Goal: Transaction & Acquisition: Download file/media

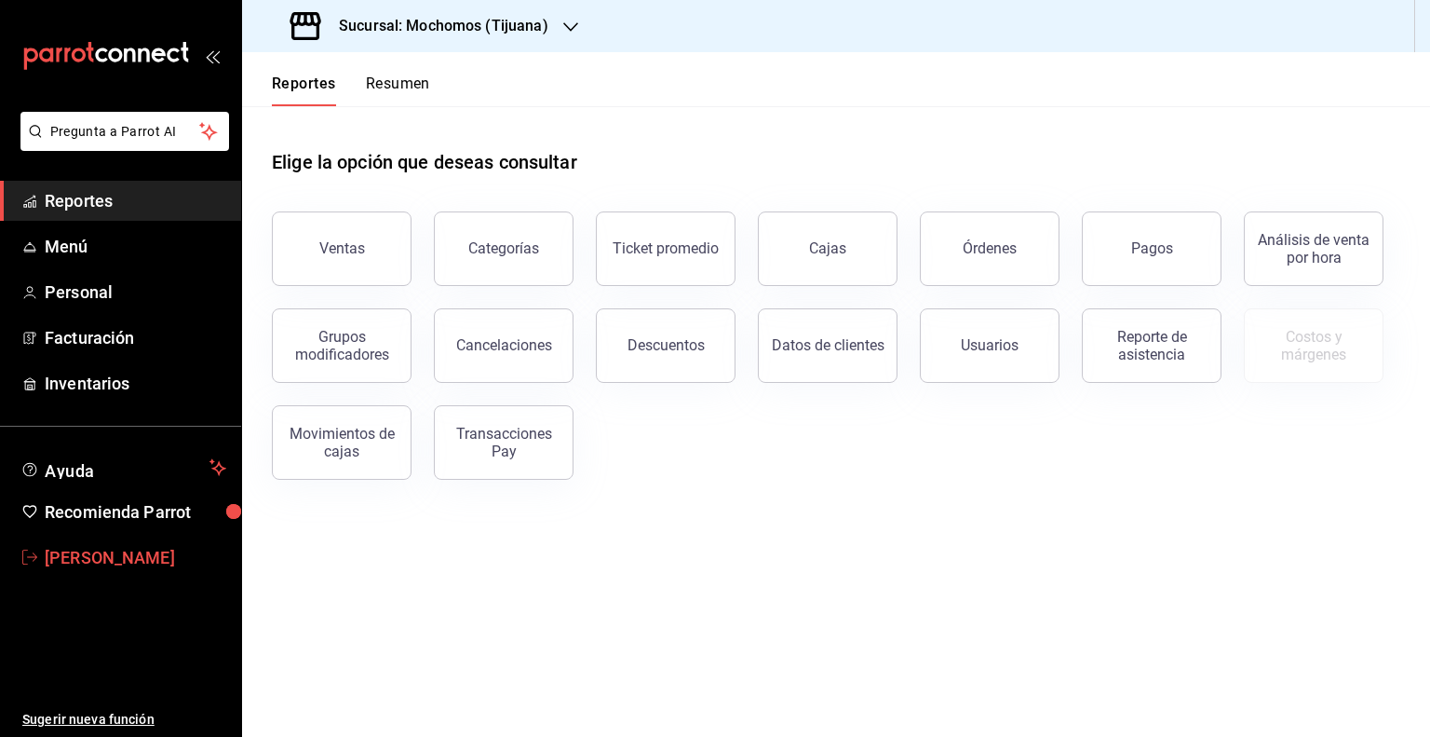
click at [82, 555] on span "[PERSON_NAME]" at bounding box center [136, 557] width 182 height 25
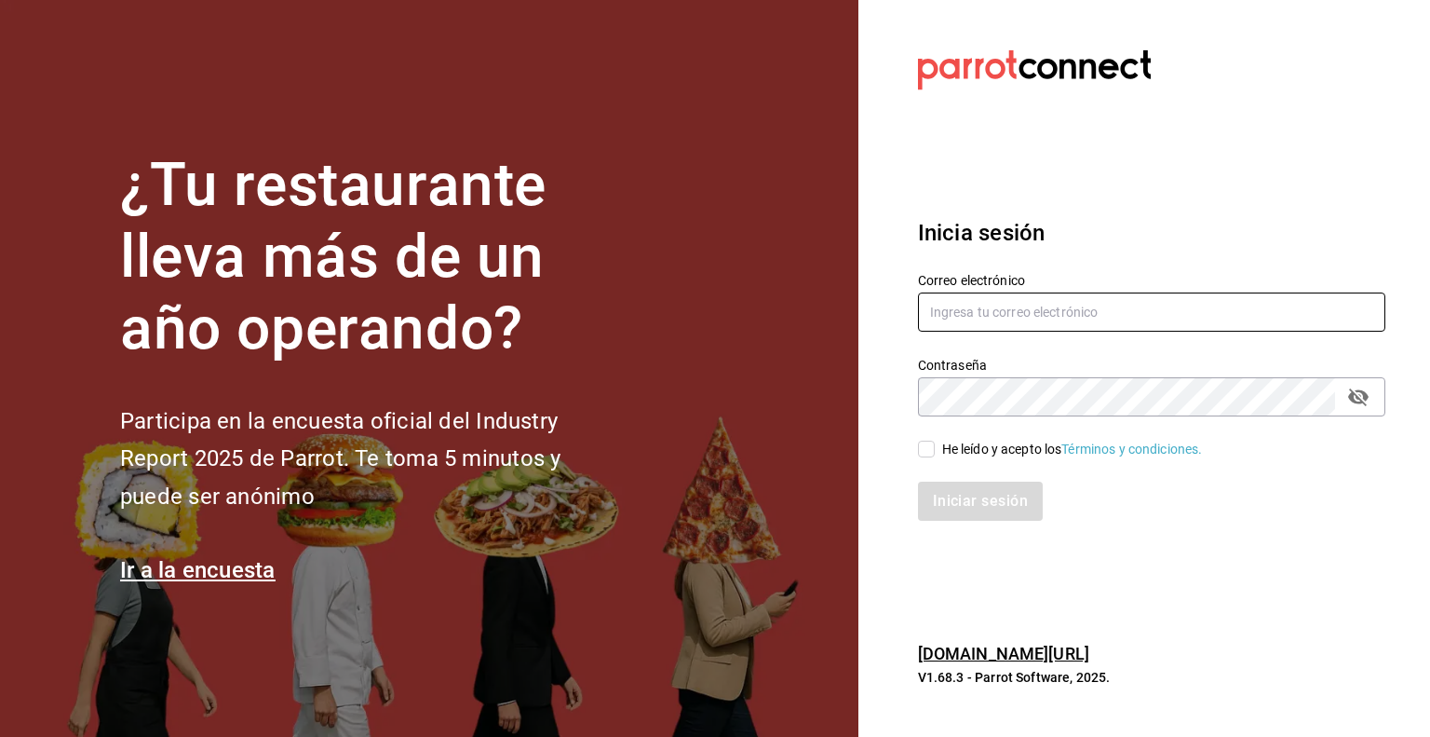
type input "[PERSON_NAME][EMAIL_ADDRESS][PERSON_NAME][DOMAIN_NAME]"
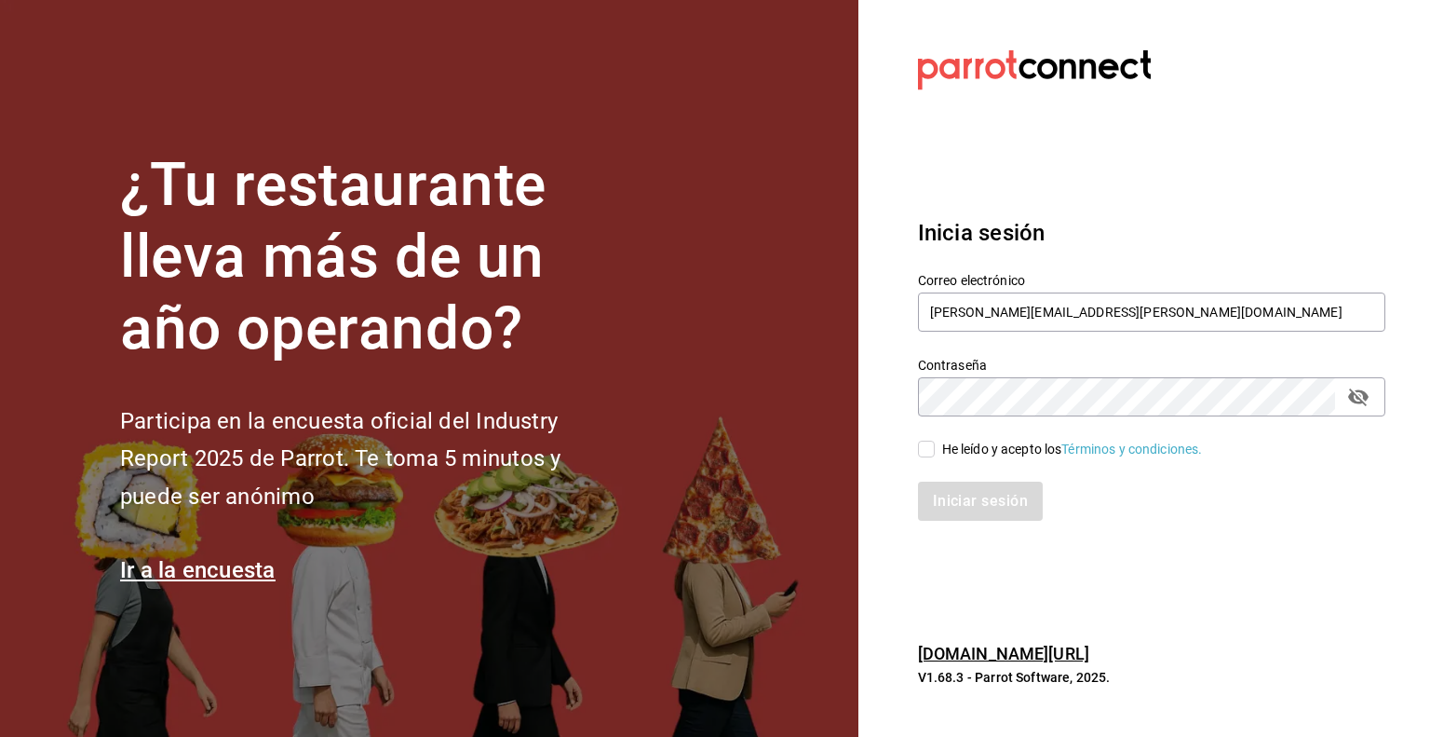
click at [927, 447] on input "He leído y acepto los Términos y condiciones." at bounding box center [926, 448] width 17 height 17
checkbox input "true"
click at [983, 498] on button "Iniciar sesión" at bounding box center [981, 500] width 127 height 39
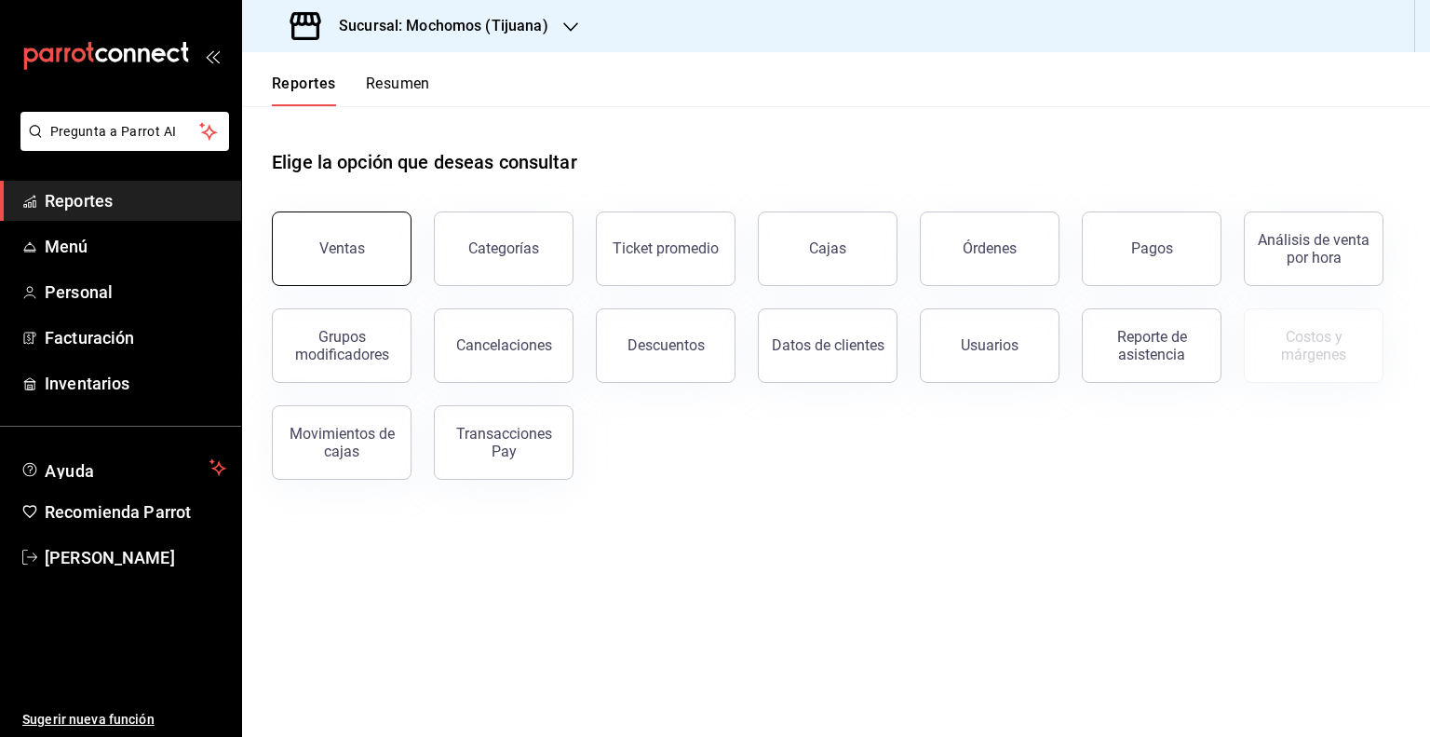
click at [341, 253] on div "Ventas" at bounding box center [342, 248] width 46 height 18
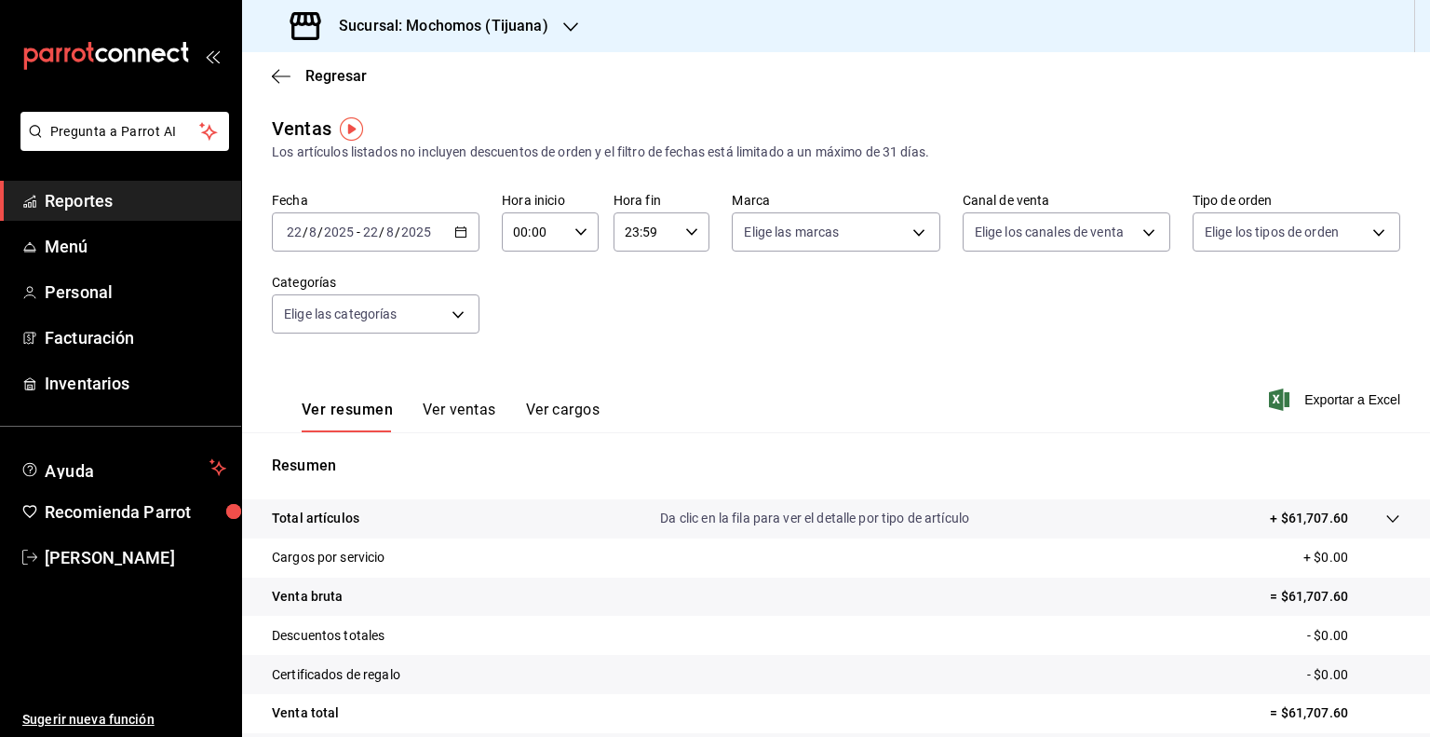
click at [462, 230] on icon "button" at bounding box center [460, 231] width 13 height 13
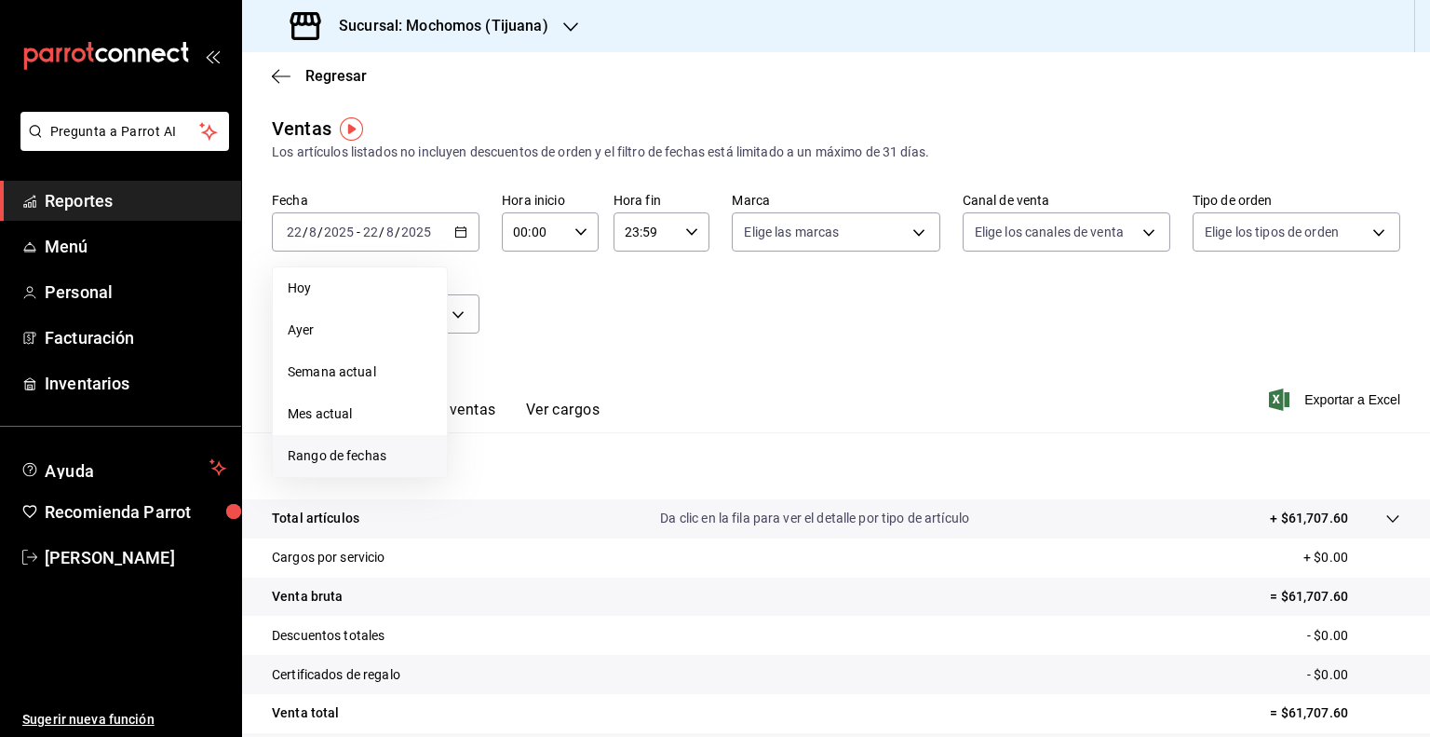
click at [323, 451] on span "Rango de fechas" at bounding box center [360, 456] width 144 height 20
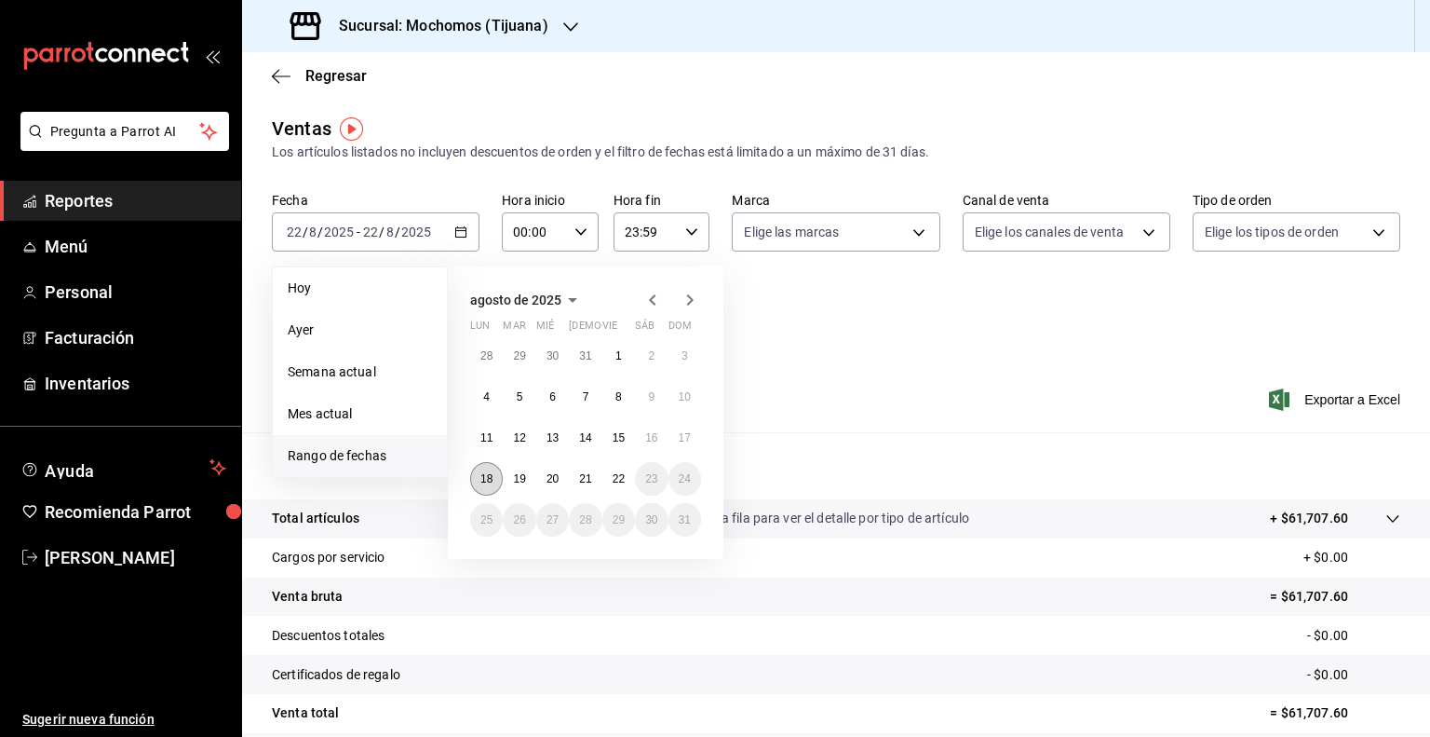
click at [488, 474] on abbr "18" at bounding box center [486, 478] width 12 height 13
click at [624, 477] on abbr "22" at bounding box center [619, 478] width 12 height 13
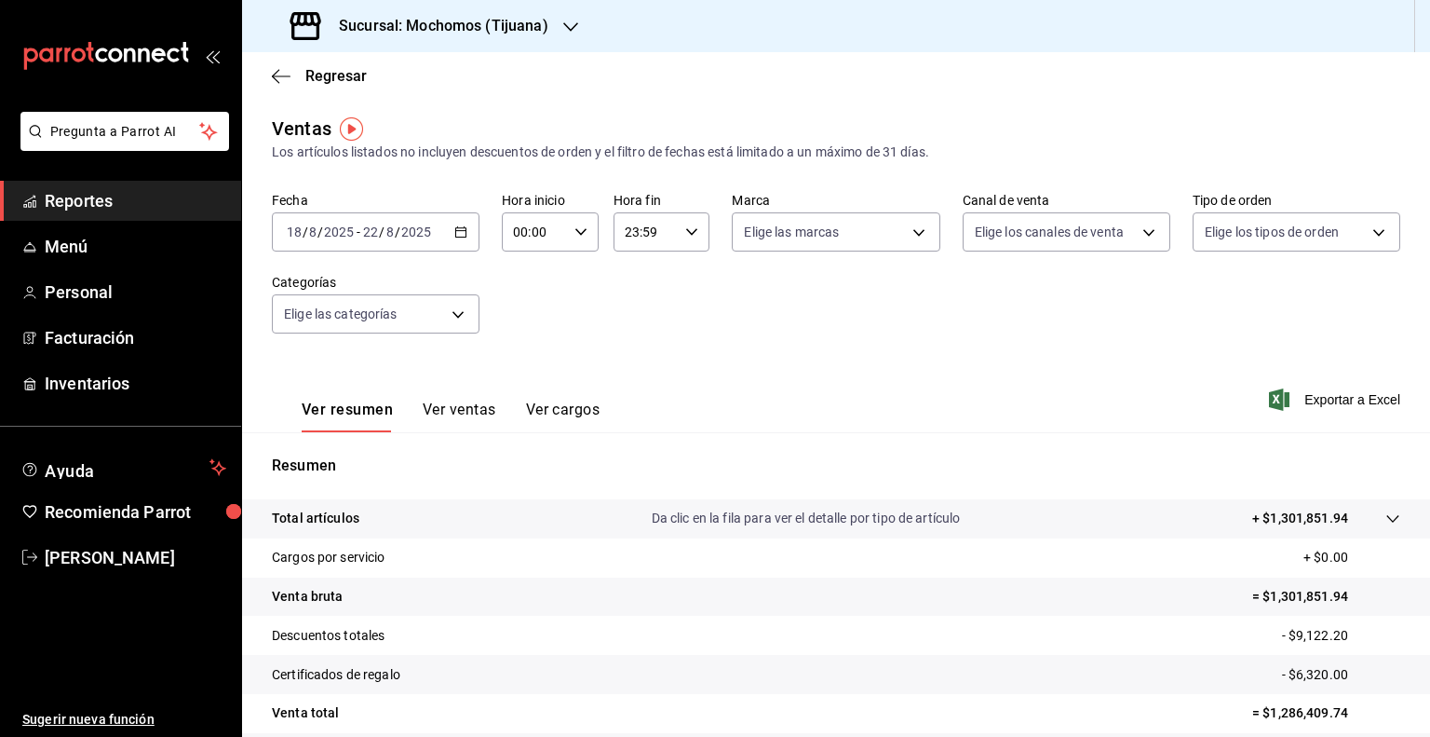
click at [583, 230] on div "00:00 Hora inicio" at bounding box center [550, 231] width 97 height 39
click at [517, 363] on span "05" at bounding box center [523, 358] width 18 height 15
type input "05:00"
click at [683, 301] on div at bounding box center [715, 368] width 1430 height 737
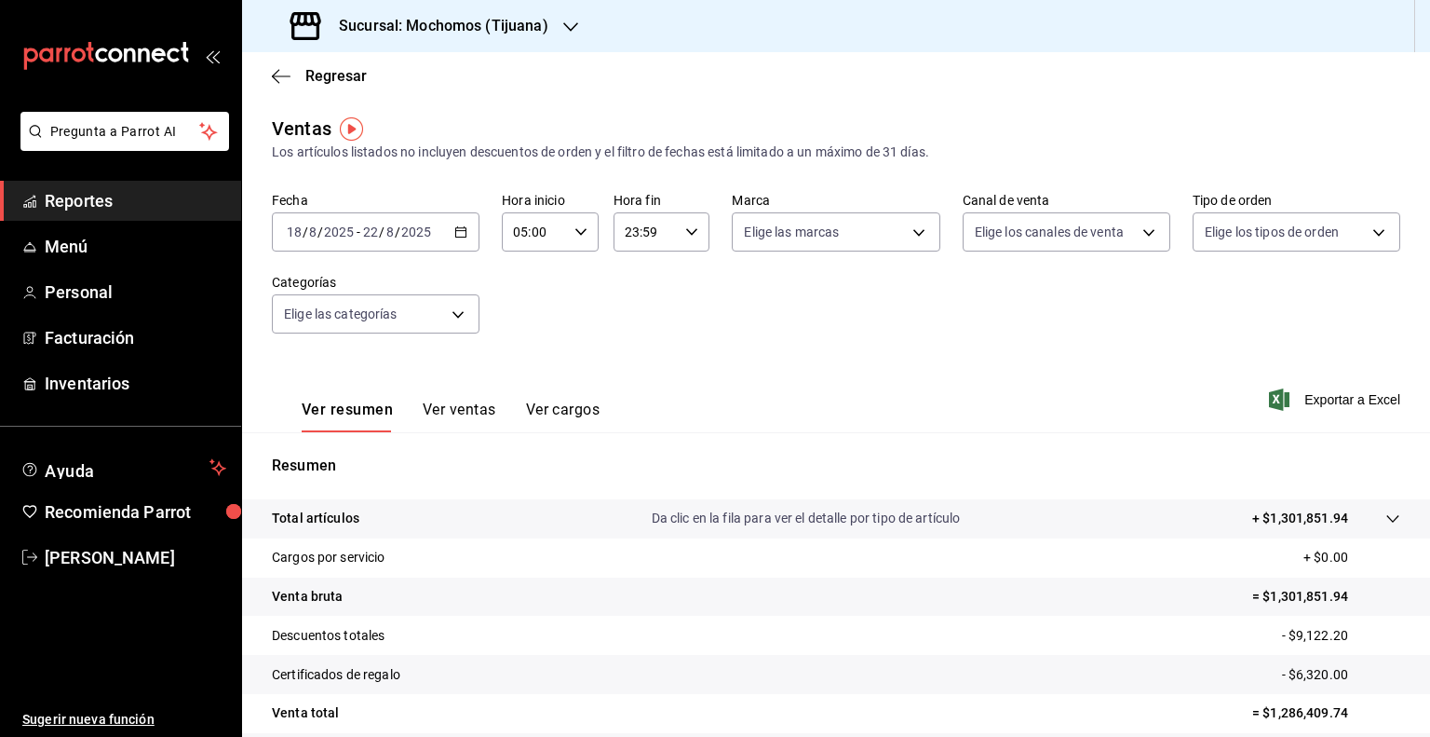
click at [686, 228] on icon "button" at bounding box center [691, 231] width 13 height 13
click at [624, 357] on button "02" at bounding box center [633, 368] width 40 height 37
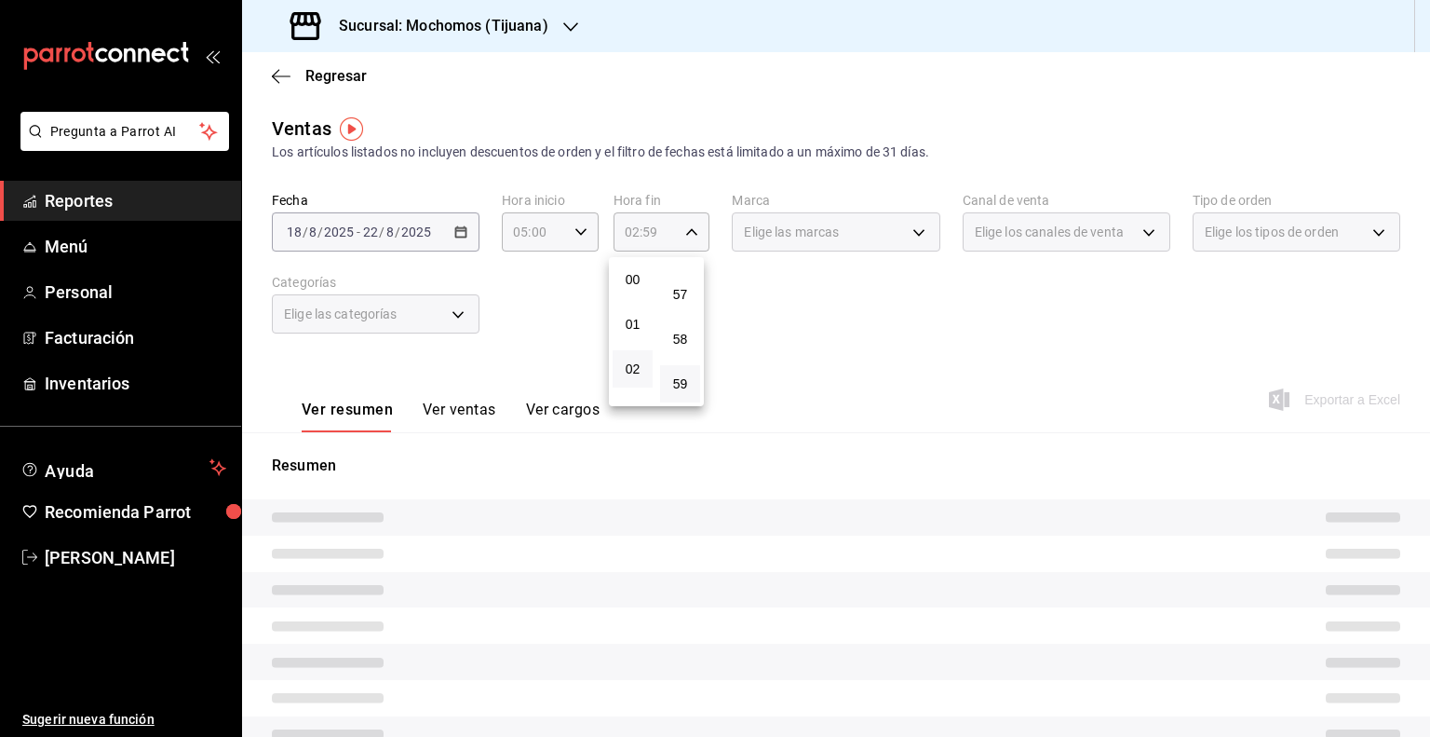
scroll to position [151, 0]
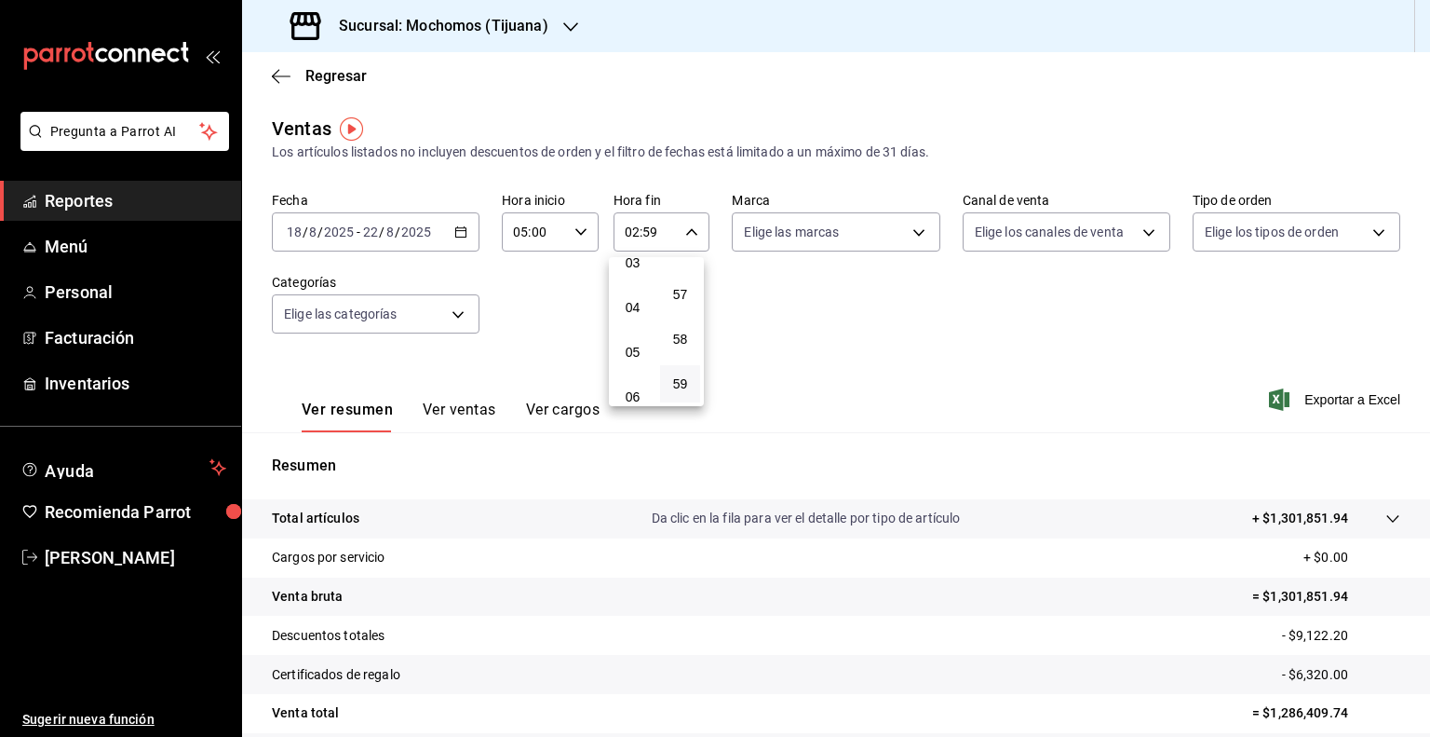
click at [624, 357] on span "05" at bounding box center [633, 352] width 18 height 15
click at [683, 277] on span "00" at bounding box center [680, 279] width 18 height 15
type input "05:00"
click at [916, 226] on div at bounding box center [715, 368] width 1430 height 737
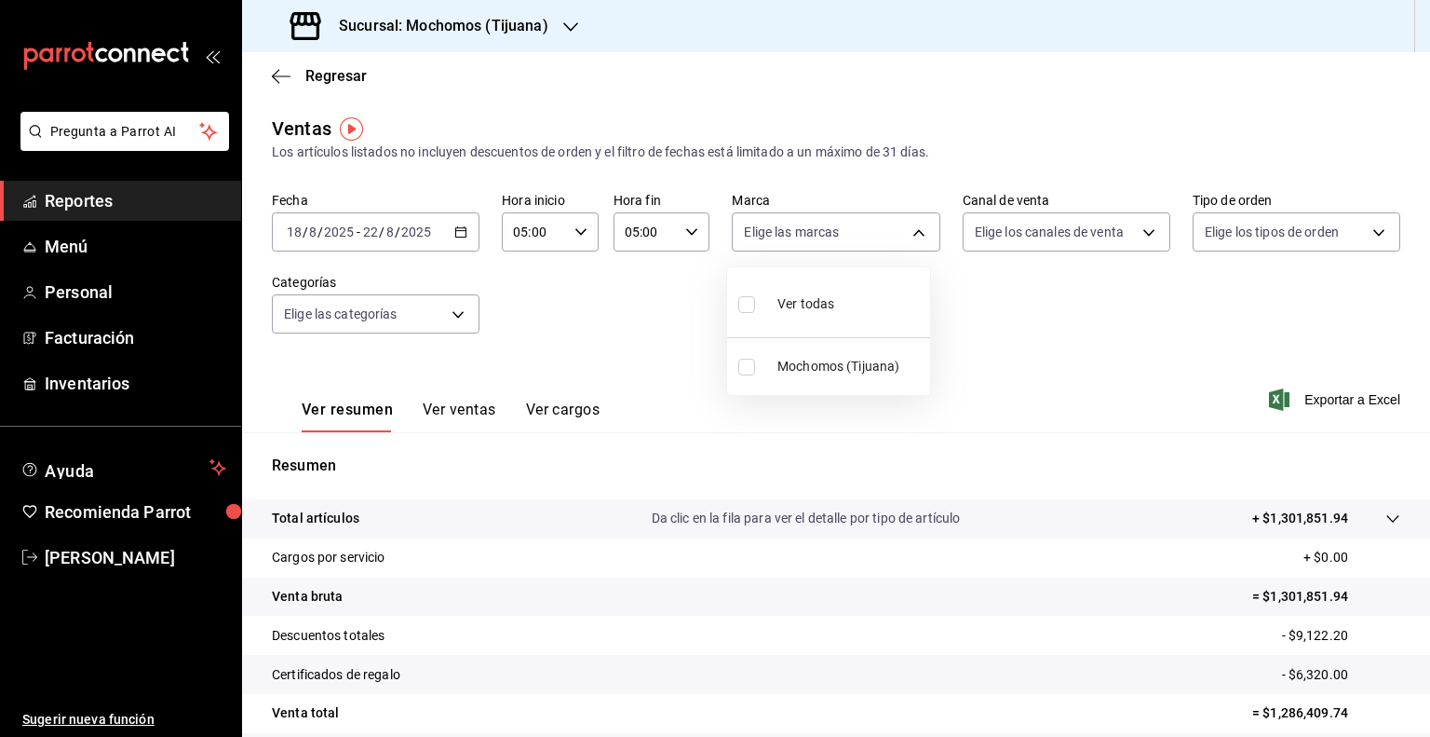
click at [916, 226] on body "Pregunta a Parrot AI Reportes Menú Personal Facturación Inventarios Ayuda Recom…" at bounding box center [715, 368] width 1430 height 737
click at [749, 302] on input "checkbox" at bounding box center [746, 304] width 17 height 17
checkbox input "true"
type input "c300ab0f-4e96-434a-ab79-9fec8b673c9f"
checkbox input "true"
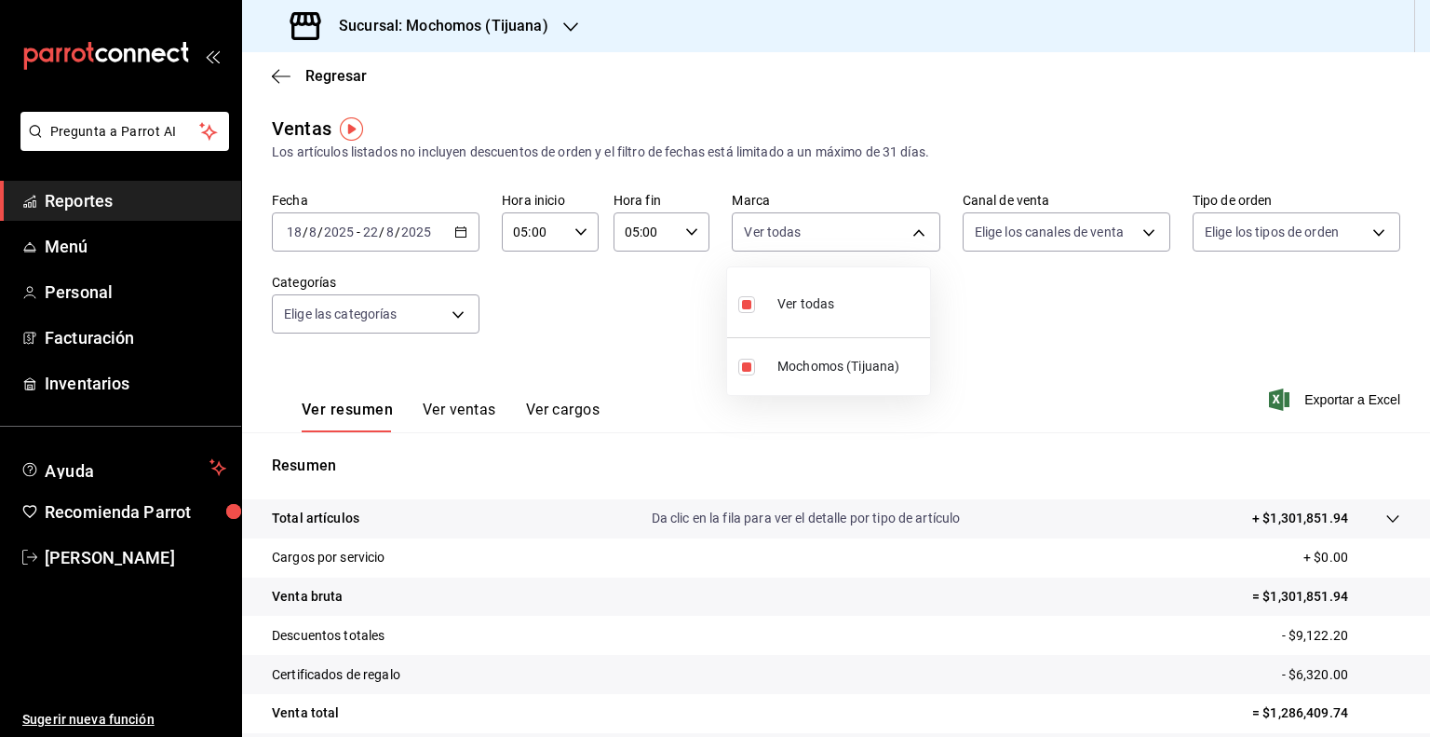
click at [1139, 228] on div at bounding box center [715, 368] width 1430 height 737
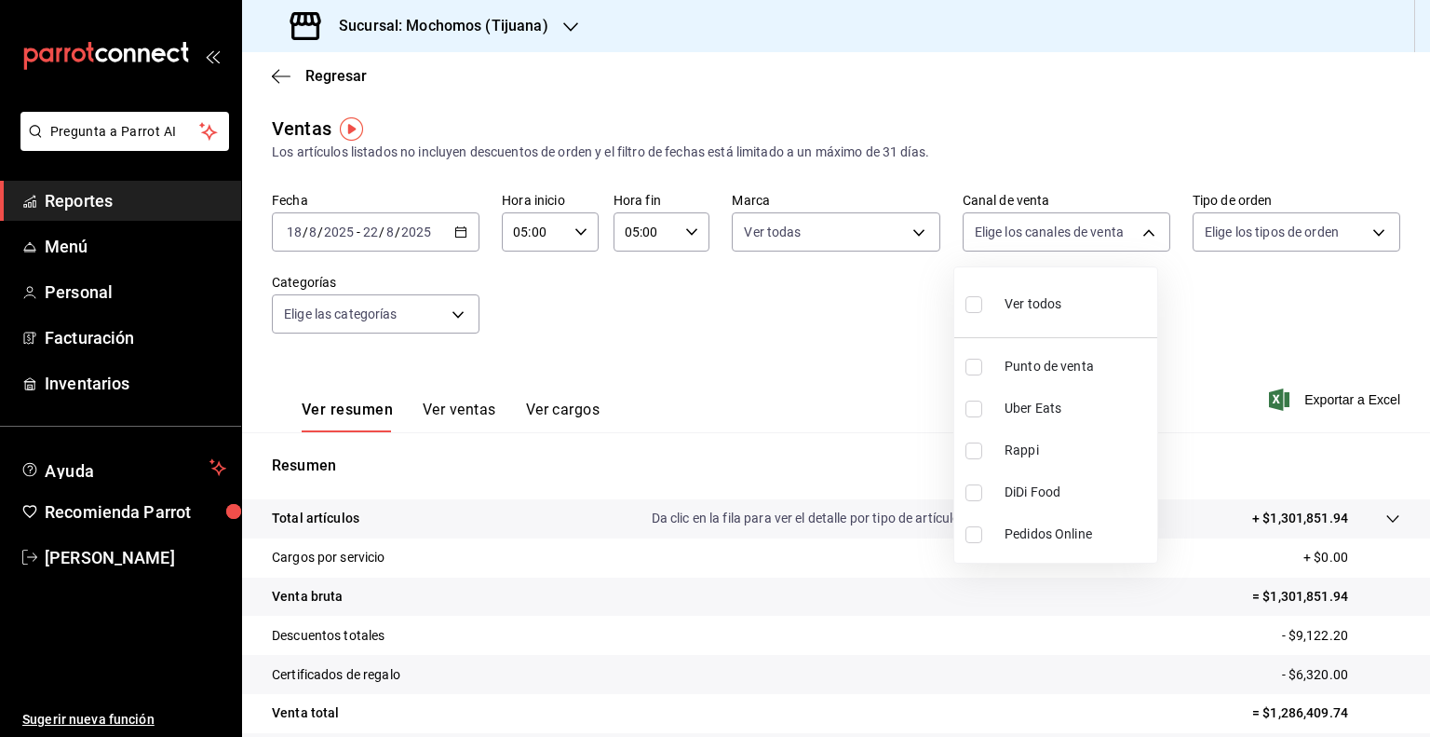
click at [1139, 228] on body "Pregunta a Parrot AI Reportes Menú Personal Facturación Inventarios Ayuda Recom…" at bounding box center [715, 368] width 1430 height 737
click at [970, 304] on input "checkbox" at bounding box center [974, 304] width 17 height 17
checkbox input "true"
type input "PARROT,UBER_EATS,RAPPI,DIDI_FOOD,ONLINE"
checkbox input "true"
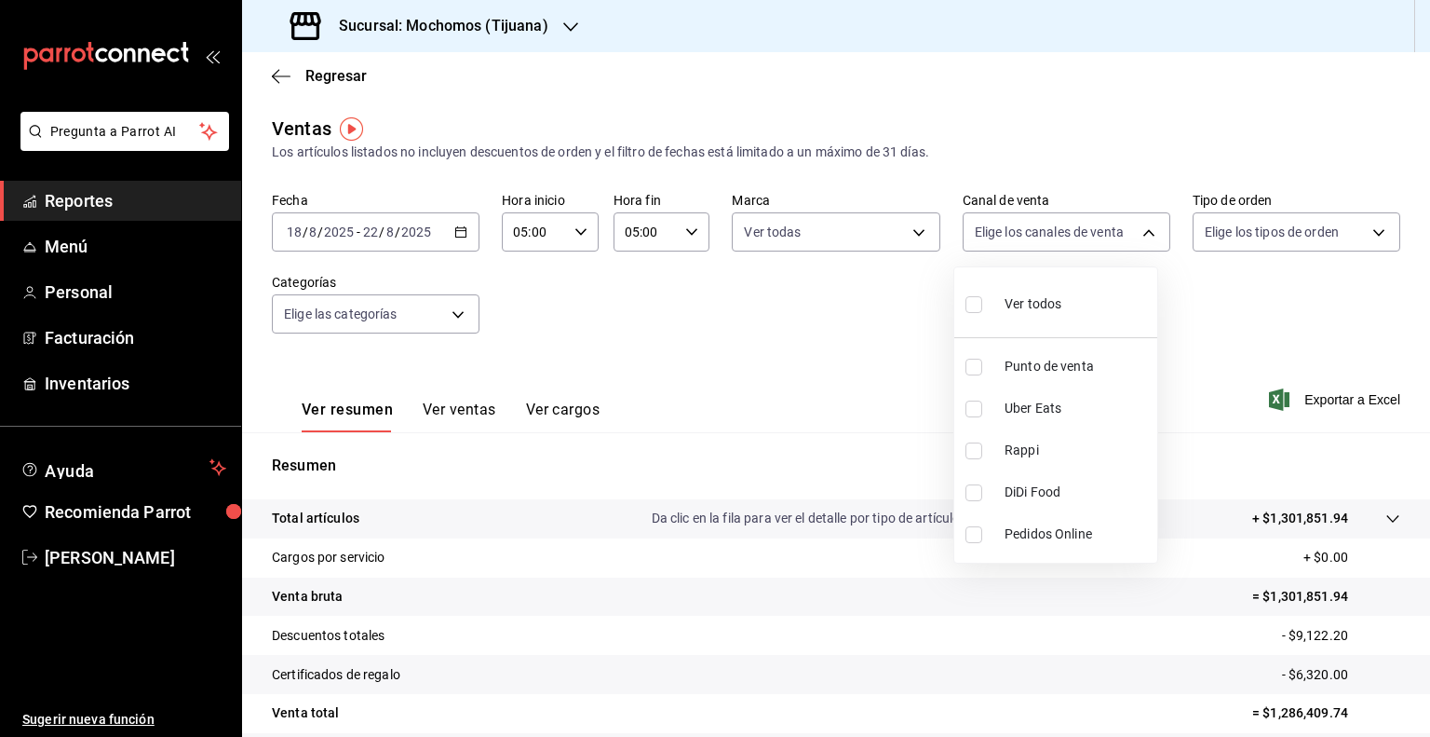
checkbox input "true"
click at [1230, 233] on div at bounding box center [715, 368] width 1430 height 737
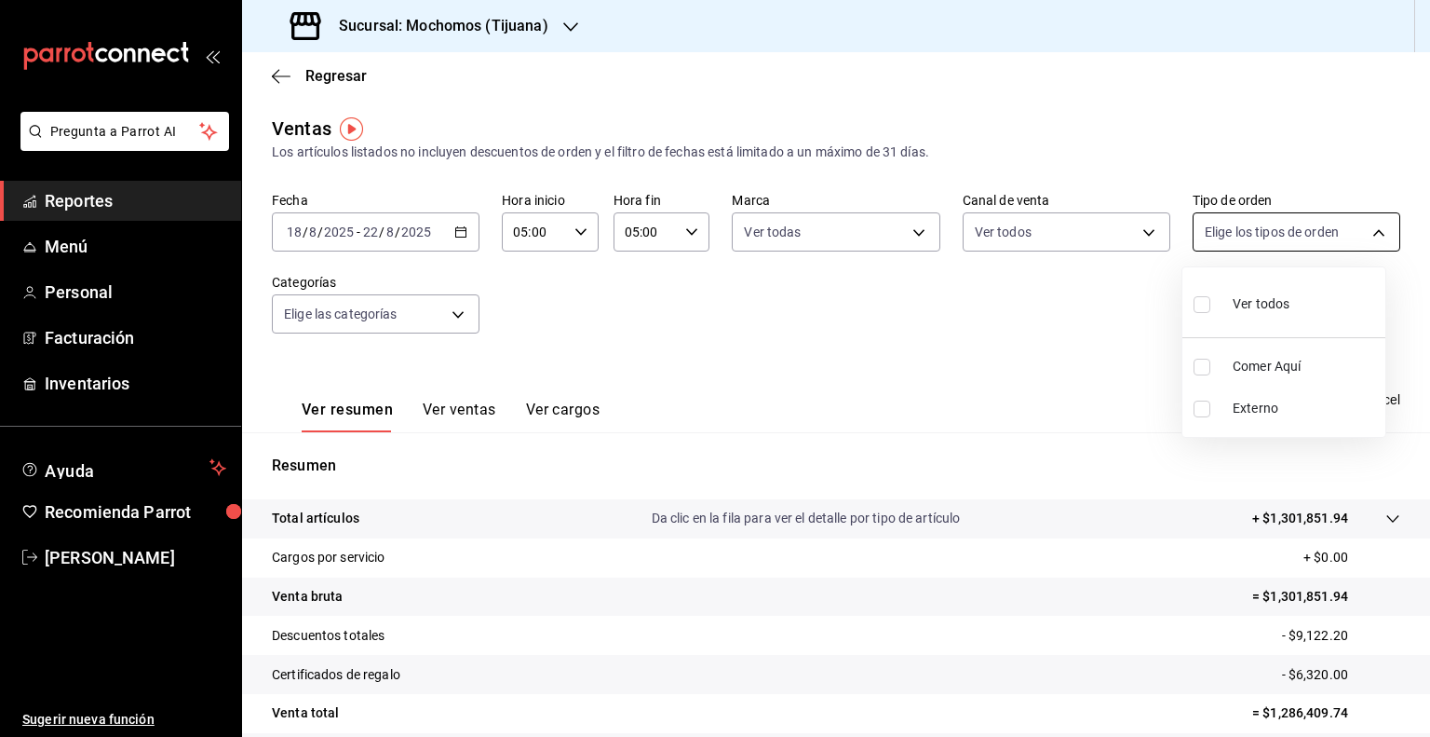
click at [1371, 226] on body "Pregunta a Parrot AI Reportes Menú Personal Facturación Inventarios Ayuda Recom…" at bounding box center [715, 368] width 1430 height 737
click at [1199, 297] on input "checkbox" at bounding box center [1202, 304] width 17 height 17
checkbox input "true"
type input "59fdec9d-7e45-44f1-b527-5416629fe4e9,EXTERNAL"
checkbox input "true"
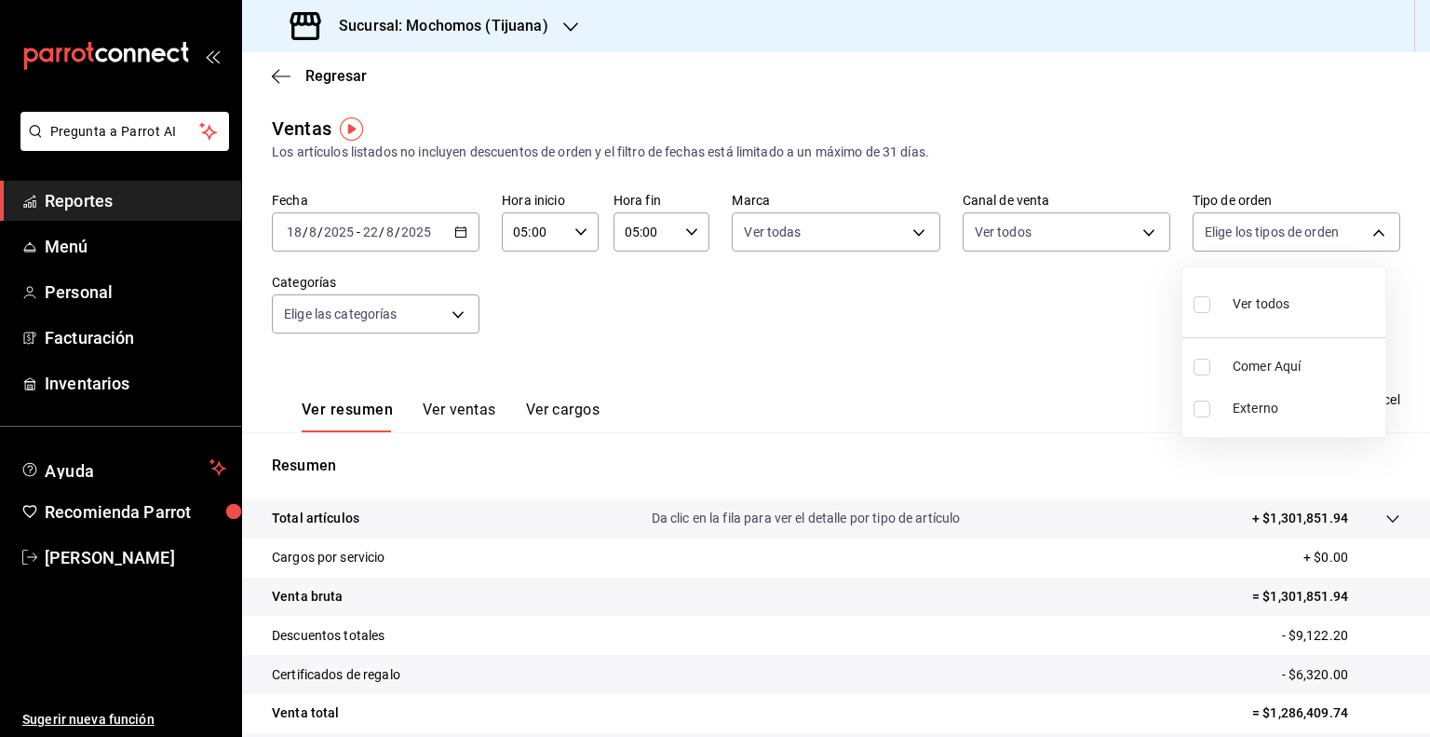
checkbox input "true"
click at [1068, 377] on div at bounding box center [715, 368] width 1430 height 737
click at [1324, 399] on span "Exportar a Excel" at bounding box center [1337, 399] width 128 height 22
